Goal: Task Accomplishment & Management: Manage account settings

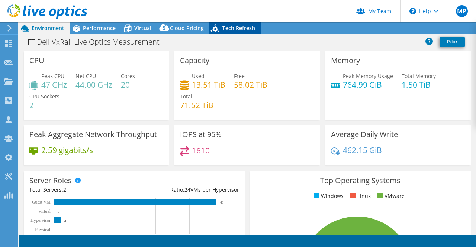
select select "EUFrankfurt"
select select "DKK"
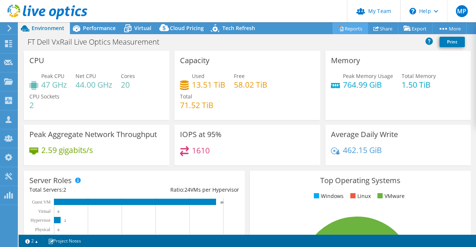
click at [338, 28] on icon at bounding box center [341, 29] width 6 height 6
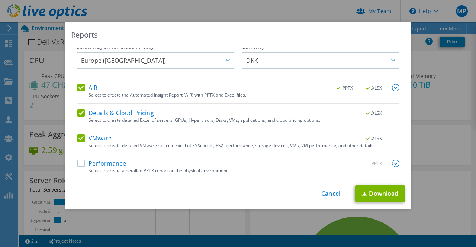
scroll to position [5, 0]
click at [106, 165] on label "Performance" at bounding box center [101, 162] width 49 height 7
click at [0, 0] on input "Performance" at bounding box center [0, 0] width 0 height 0
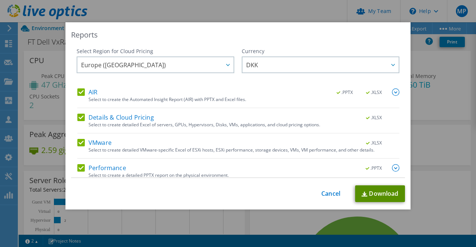
click at [366, 190] on link "Download" at bounding box center [380, 194] width 50 height 17
click at [370, 193] on link "Download" at bounding box center [380, 194] width 50 height 17
click at [289, 44] on div "Reports Select Region for Cloud Pricing Asia Pacific (Hong Kong) Asia Pacific (…" at bounding box center [237, 115] width 345 height 187
click at [333, 195] on link "Cancel" at bounding box center [330, 193] width 19 height 7
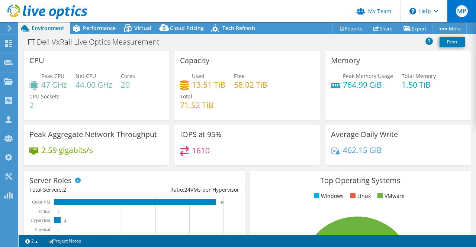
click at [457, 18] on div "MP" at bounding box center [461, 11] width 29 height 22
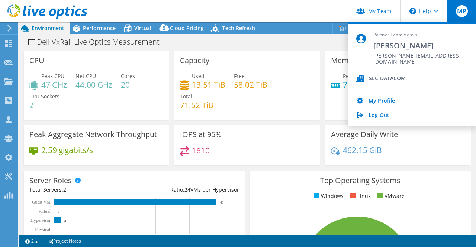
click at [380, 78] on div "SEC DATACOM" at bounding box center [387, 79] width 37 height 7
drag, startPoint x: 380, startPoint y: 78, endPoint x: 358, endPoint y: 80, distance: 22.1
click at [375, 79] on div "SEC DATACOM" at bounding box center [387, 79] width 37 height 7
click at [358, 80] on icon at bounding box center [360, 79] width 8 height 6
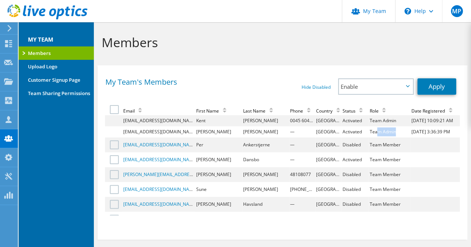
drag, startPoint x: 389, startPoint y: 129, endPoint x: 367, endPoint y: 131, distance: 22.4
click at [368, 131] on td "Team Admin" at bounding box center [389, 131] width 42 height 11
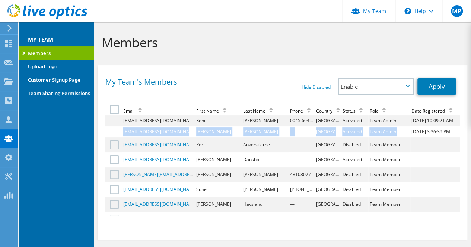
drag, startPoint x: 119, startPoint y: 135, endPoint x: 401, endPoint y: 136, distance: 281.6
click at [401, 136] on tr "[EMAIL_ADDRESS][DOMAIN_NAME] [PERSON_NAME] — Denmark Activated Team Admin [DATE…" at bounding box center [282, 131] width 354 height 11
click at [410, 136] on td "[DATE] 3:36:39 PM" at bounding box center [434, 131] width 49 height 11
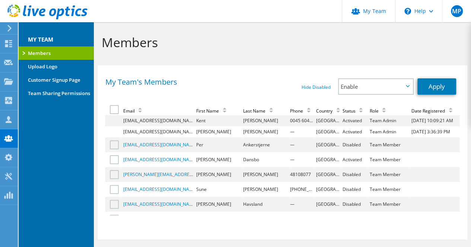
click at [116, 119] on td at bounding box center [113, 120] width 17 height 11
click at [115, 121] on td at bounding box center [113, 120] width 17 height 11
click at [115, 122] on td at bounding box center [113, 120] width 17 height 11
click at [114, 123] on td at bounding box center [113, 120] width 17 height 11
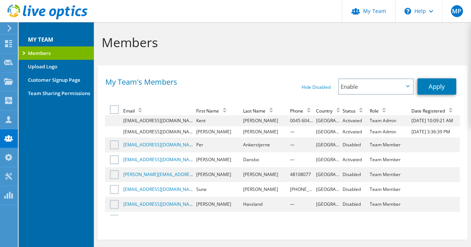
click at [114, 123] on td at bounding box center [113, 120] width 17 height 11
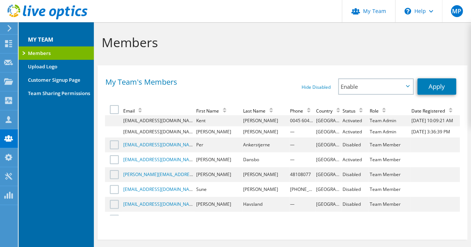
click at [130, 125] on td "[EMAIL_ADDRESS][DOMAIN_NAME]" at bounding box center [158, 120] width 73 height 11
click at [133, 124] on td "[EMAIL_ADDRESS][DOMAIN_NAME]" at bounding box center [158, 120] width 73 height 11
click at [135, 122] on td "[EMAIL_ADDRESS][DOMAIN_NAME]" at bounding box center [158, 120] width 73 height 11
drag, startPoint x: 204, startPoint y: 145, endPoint x: 295, endPoint y: 149, distance: 91.2
click at [295, 149] on tr "[EMAIL_ADDRESS][DOMAIN_NAME] Per Ankerstjerne — Denmark Disabled Team Member" at bounding box center [282, 145] width 354 height 15
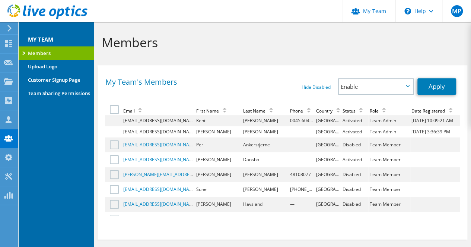
drag, startPoint x: 202, startPoint y: 163, endPoint x: 283, endPoint y: 155, distance: 81.1
click at [283, 155] on tr "[EMAIL_ADDRESS][DOMAIN_NAME] [PERSON_NAME] — Denmark Activated Team Member" at bounding box center [282, 160] width 354 height 15
click at [289, 155] on td "—" at bounding box center [302, 160] width 26 height 15
drag, startPoint x: 363, startPoint y: 160, endPoint x: 398, endPoint y: 161, distance: 34.6
click at [398, 161] on tr "[EMAIL_ADDRESS][DOMAIN_NAME] [PERSON_NAME] — Denmark Activated Team Member" at bounding box center [282, 160] width 354 height 15
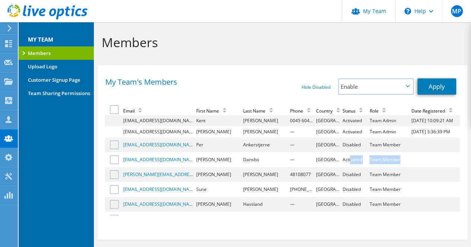
click at [398, 161] on td "Team Member" at bounding box center [389, 160] width 42 height 15
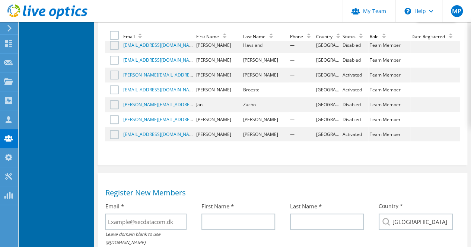
scroll to position [100, 0]
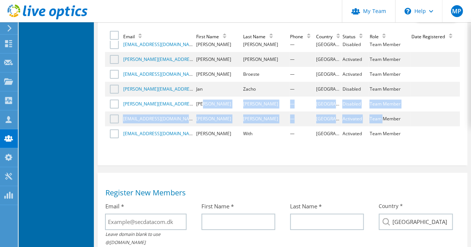
drag, startPoint x: 205, startPoint y: 109, endPoint x: 385, endPoint y: 110, distance: 180.0
click at [379, 111] on tr "[PERSON_NAME][EMAIL_ADDRESS][DOMAIN_NAME] [PERSON_NAME] — Denmark Disabled Team…" at bounding box center [282, 104] width 354 height 15
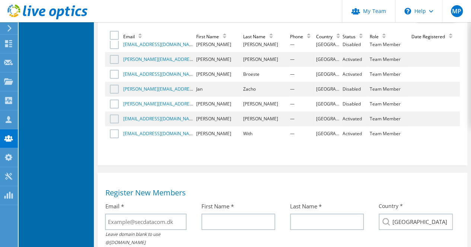
click at [387, 110] on td "Team Member" at bounding box center [389, 104] width 42 height 15
drag, startPoint x: 320, startPoint y: 122, endPoint x: 261, endPoint y: 120, distance: 58.8
click at [261, 120] on tr "[EMAIL_ADDRESS][DOMAIN_NAME] [PERSON_NAME] — Denmark Activated Team Member" at bounding box center [282, 119] width 354 height 15
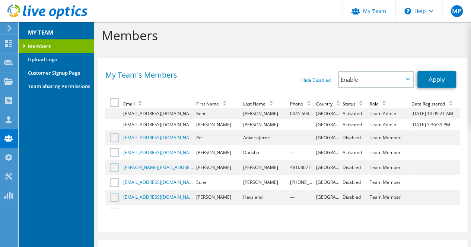
scroll to position [0, 0]
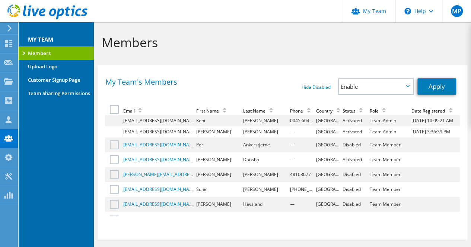
click at [341, 146] on td "Disabled" at bounding box center [354, 145] width 27 height 15
click at [341, 149] on td "Disabled" at bounding box center [354, 145] width 27 height 15
click at [341, 148] on td "Disabled" at bounding box center [354, 145] width 27 height 15
drag, startPoint x: 231, startPoint y: 145, endPoint x: 214, endPoint y: 148, distance: 17.5
click at [229, 145] on td "Per" at bounding box center [218, 145] width 47 height 15
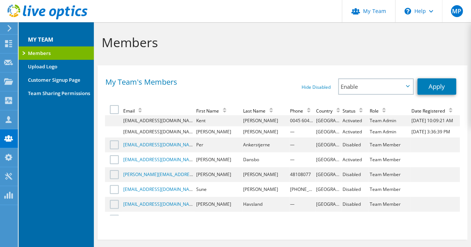
click at [209, 149] on td "Per" at bounding box center [218, 145] width 47 height 15
drag, startPoint x: 113, startPoint y: 146, endPoint x: 172, endPoint y: 144, distance: 58.8
click at [113, 146] on label at bounding box center [115, 145] width 11 height 9
click at [0, 0] on input "checkbox" at bounding box center [0, 0] width 0 height 0
click at [118, 145] on label at bounding box center [115, 145] width 11 height 9
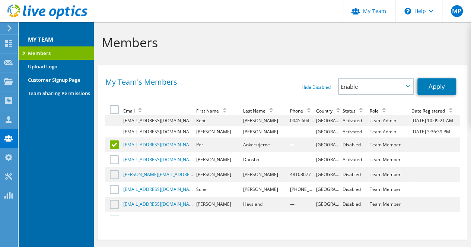
click at [0, 0] on input "checkbox" at bounding box center [0, 0] width 0 height 0
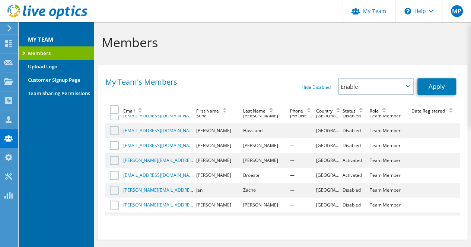
scroll to position [63, 0]
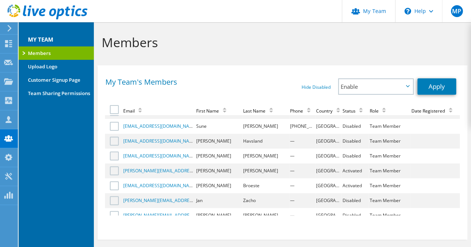
click at [114, 160] on label at bounding box center [115, 156] width 11 height 9
click at [0, 0] on input "checkbox" at bounding box center [0, 0] width 0 height 0
click at [384, 157] on td "Team Member" at bounding box center [389, 156] width 42 height 15
click at [117, 156] on label at bounding box center [115, 156] width 11 height 9
click at [0, 0] on input "checkbox" at bounding box center [0, 0] width 0 height 0
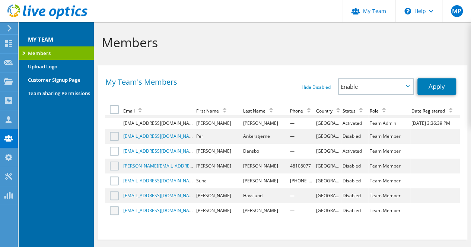
scroll to position [0, 0]
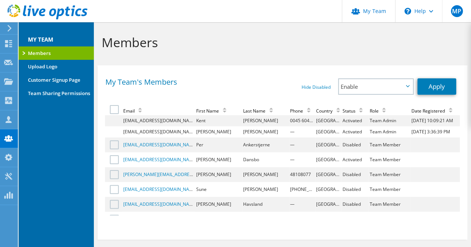
click at [113, 131] on td at bounding box center [113, 131] width 17 height 11
click at [113, 125] on td at bounding box center [113, 120] width 17 height 11
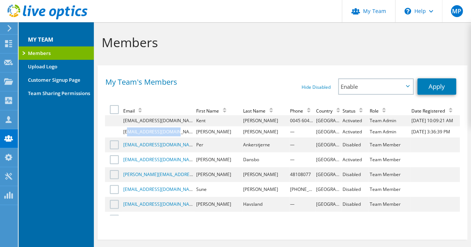
drag, startPoint x: 126, startPoint y: 133, endPoint x: 186, endPoint y: 129, distance: 59.3
click at [184, 129] on td "[EMAIL_ADDRESS][DOMAIN_NAME]" at bounding box center [158, 131] width 73 height 11
click at [186, 129] on td "[EMAIL_ADDRESS][DOMAIN_NAME]" at bounding box center [158, 131] width 73 height 11
click at [111, 121] on td at bounding box center [113, 120] width 17 height 11
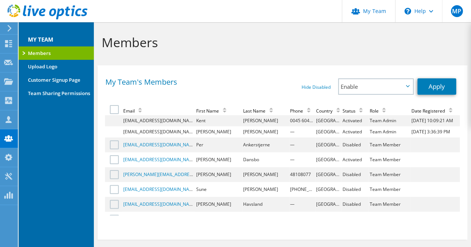
click at [111, 121] on td at bounding box center [113, 120] width 17 height 11
drag, startPoint x: 134, startPoint y: 124, endPoint x: 248, endPoint y: 130, distance: 113.6
click at [205, 126] on tbody "[EMAIL_ADDRESS][DOMAIN_NAME] [PERSON_NAME] 0045 60461700 Denmark Activated Team…" at bounding box center [282, 215] width 354 height 201
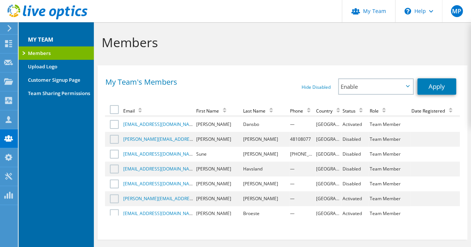
scroll to position [100, 0]
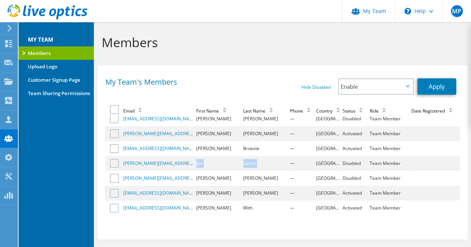
drag, startPoint x: 197, startPoint y: 162, endPoint x: 272, endPoint y: 168, distance: 75.0
click at [272, 168] on tr "[PERSON_NAME][EMAIL_ADDRESS][DOMAIN_NAME] [PERSON_NAME] — Denmark Disabled Team…" at bounding box center [282, 163] width 354 height 15
click at [290, 165] on td "—" at bounding box center [302, 163] width 26 height 15
drag, startPoint x: 294, startPoint y: 163, endPoint x: 394, endPoint y: 164, distance: 100.4
click at [394, 164] on tr "[PERSON_NAME][EMAIL_ADDRESS][DOMAIN_NAME] [PERSON_NAME] — Denmark Disabled Team…" at bounding box center [282, 163] width 354 height 15
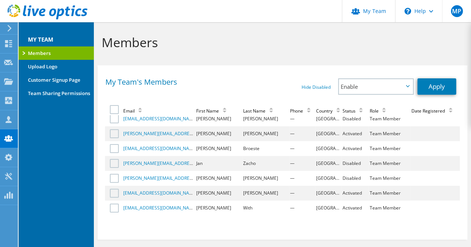
click at [394, 164] on td "Team Member" at bounding box center [389, 163] width 42 height 15
drag, startPoint x: 403, startPoint y: 164, endPoint x: 226, endPoint y: 164, distance: 177.1
click at [226, 164] on tr "[PERSON_NAME][EMAIL_ADDRESS][DOMAIN_NAME] [PERSON_NAME] — Denmark Disabled Team…" at bounding box center [282, 163] width 354 height 15
click at [226, 164] on td "Jan" at bounding box center [218, 163] width 47 height 15
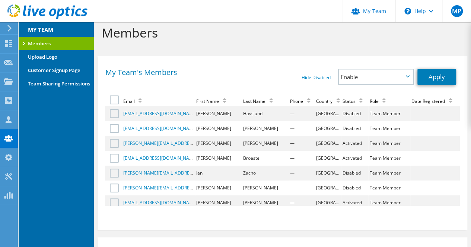
scroll to position [0, 0]
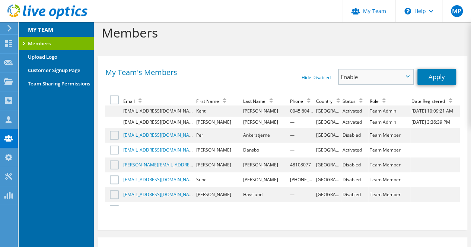
click at [390, 84] on span "Enable" at bounding box center [375, 77] width 74 height 15
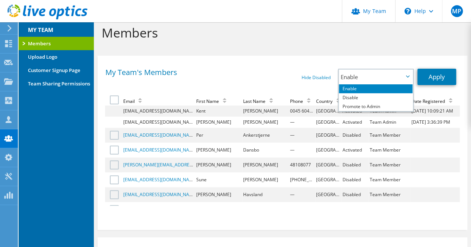
click at [114, 135] on label at bounding box center [115, 135] width 11 height 9
click at [0, 0] on input "checkbox" at bounding box center [0, 0] width 0 height 0
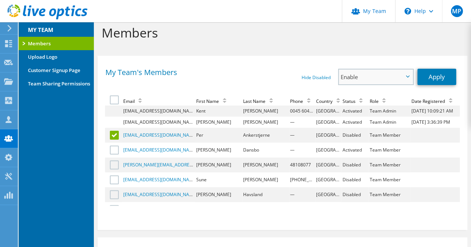
click at [368, 83] on span "Enable" at bounding box center [375, 77] width 74 height 15
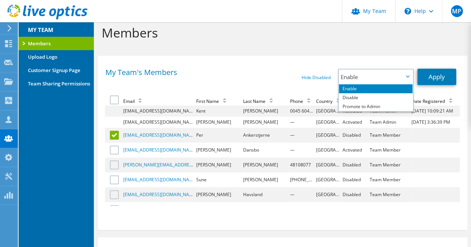
click at [116, 138] on label at bounding box center [115, 135] width 11 height 9
click at [0, 0] on input "checkbox" at bounding box center [0, 0] width 0 height 0
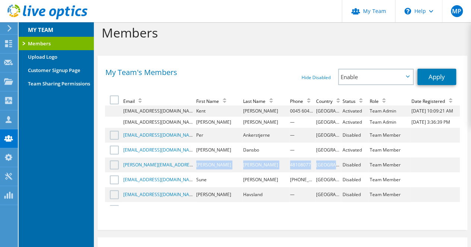
drag, startPoint x: 253, startPoint y: 172, endPoint x: 324, endPoint y: 165, distance: 71.1
click at [325, 166] on tr "[PERSON_NAME][EMAIL_ADDRESS][DOMAIN_NAME] [PERSON_NAME] 48108077 Denmark Disabl…" at bounding box center [282, 165] width 354 height 15
click at [324, 165] on td "[GEOGRAPHIC_DATA]" at bounding box center [328, 165] width 26 height 15
drag, startPoint x: 322, startPoint y: 164, endPoint x: 408, endPoint y: 164, distance: 85.9
click at [408, 164] on tr "[PERSON_NAME][EMAIL_ADDRESS][DOMAIN_NAME] [PERSON_NAME] 48108077 Denmark Disabl…" at bounding box center [282, 165] width 354 height 15
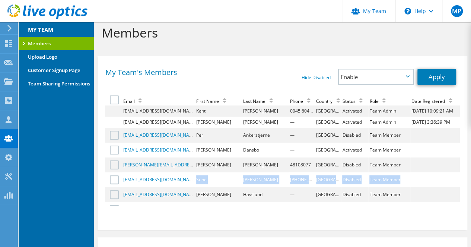
drag, startPoint x: 209, startPoint y: 176, endPoint x: 425, endPoint y: 175, distance: 215.7
click at [425, 175] on tr "[EMAIL_ADDRESS][DOMAIN_NAME] [PERSON_NAME] [PHONE_NUMBER] Denmark Disabled Team…" at bounding box center [282, 180] width 354 height 15
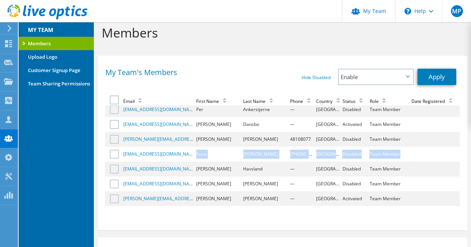
scroll to position [37, 0]
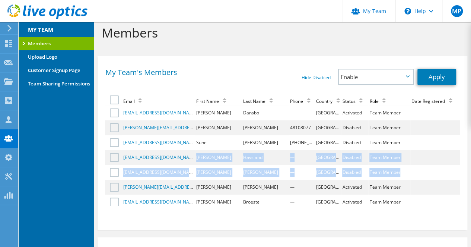
drag, startPoint x: 179, startPoint y: 157, endPoint x: 449, endPoint y: 168, distance: 270.2
click at [449, 168] on tbody "[EMAIL_ADDRESS][DOMAIN_NAME] [PERSON_NAME] 0045 60461700 Denmark Activated Team…" at bounding box center [282, 168] width 354 height 201
click at [449, 168] on td at bounding box center [434, 172] width 49 height 15
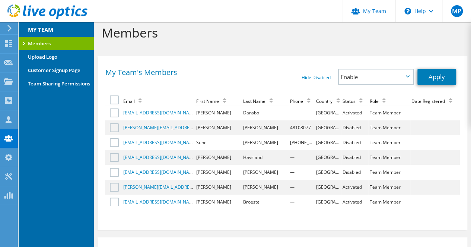
scroll to position [100, 0]
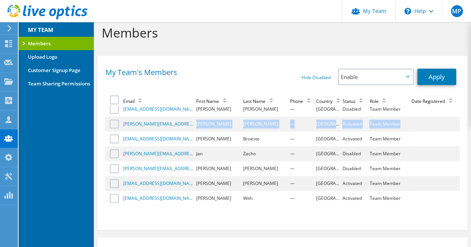
drag, startPoint x: 195, startPoint y: 123, endPoint x: 396, endPoint y: 128, distance: 200.9
click at [396, 128] on tr "[PERSON_NAME][EMAIL_ADDRESS][DOMAIN_NAME] Jens [PERSON_NAME] — Denmark Activate…" at bounding box center [282, 124] width 354 height 15
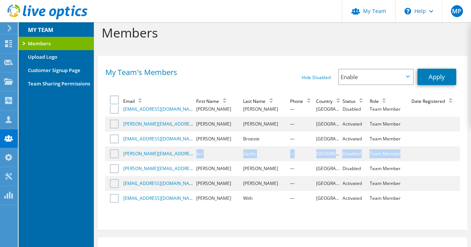
drag, startPoint x: 190, startPoint y: 152, endPoint x: 434, endPoint y: 157, distance: 244.8
click at [435, 157] on tr "[PERSON_NAME][EMAIL_ADDRESS][DOMAIN_NAME] [PERSON_NAME] — Denmark Disabled Team…" at bounding box center [282, 154] width 354 height 15
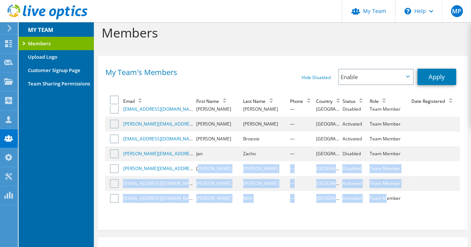
drag, startPoint x: 209, startPoint y: 172, endPoint x: 374, endPoint y: 193, distance: 166.8
click at [374, 193] on tbody "[EMAIL_ADDRESS][DOMAIN_NAME] [PERSON_NAME] 0045 60461700 Denmark Activated Team…" at bounding box center [282, 105] width 354 height 201
click at [254, 174] on td "[PERSON_NAME]" at bounding box center [265, 168] width 47 height 15
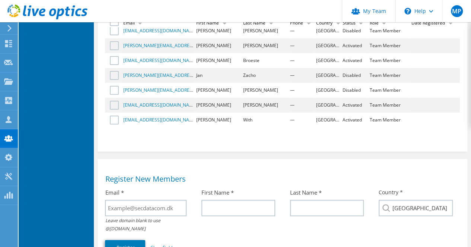
scroll to position [158, 0]
